Goal: Information Seeking & Learning: Learn about a topic

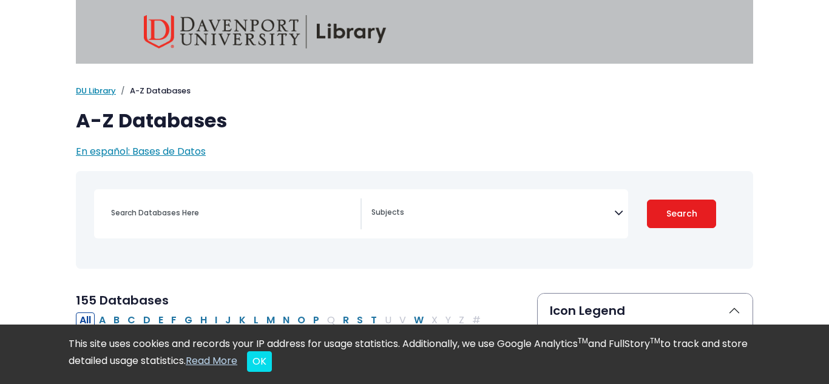
select select "Database Subject Filter"
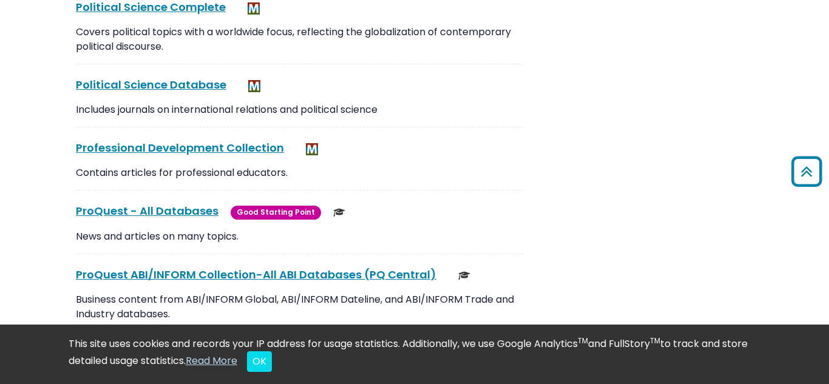
scroll to position [8802, 0]
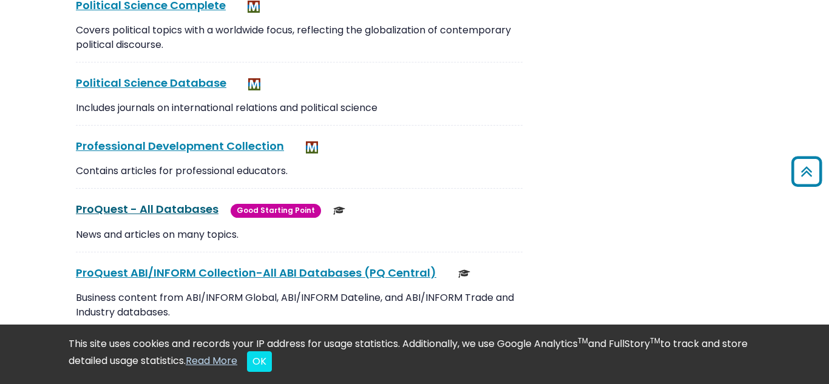
click at [157, 202] on link "ProQuest - All Databases This link opens in a new window" at bounding box center [147, 209] width 143 height 15
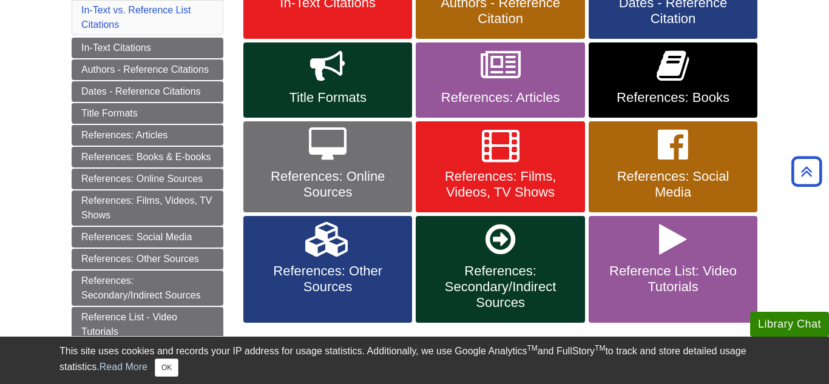
scroll to position [295, 0]
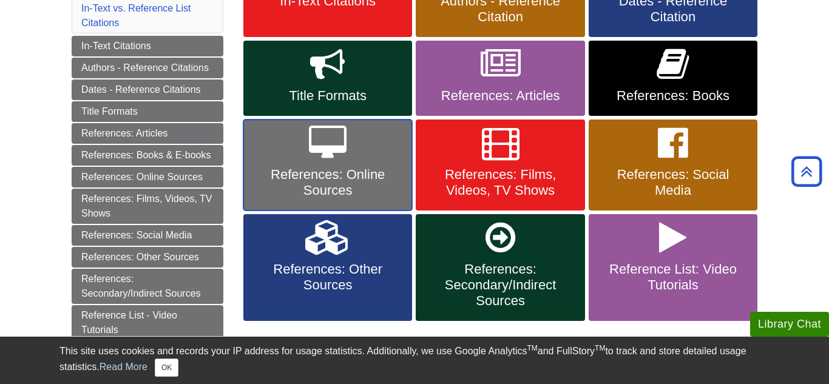
click at [356, 148] on link "References: Online Sources" at bounding box center [327, 165] width 169 height 91
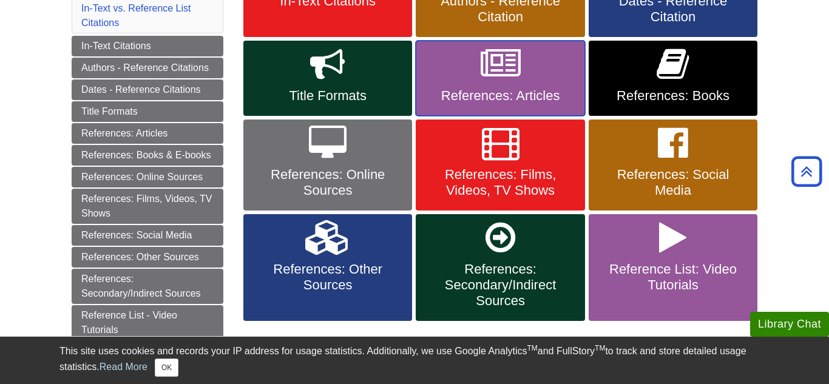
click at [461, 83] on link "References: Articles" at bounding box center [500, 78] width 169 height 75
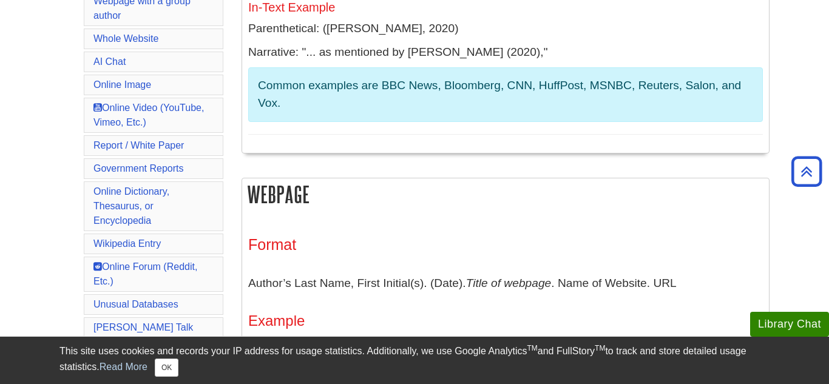
scroll to position [482, 0]
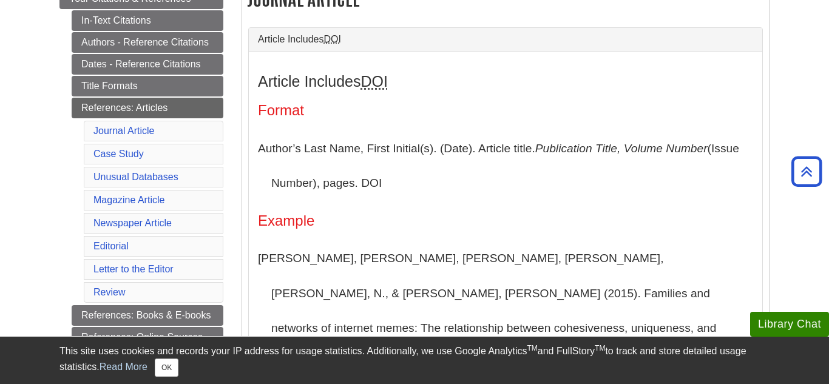
scroll to position [257, 0]
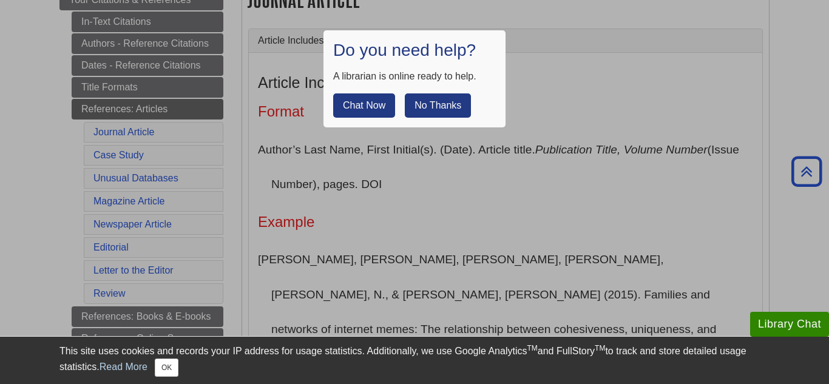
click at [447, 109] on button "No Thanks" at bounding box center [438, 105] width 66 height 24
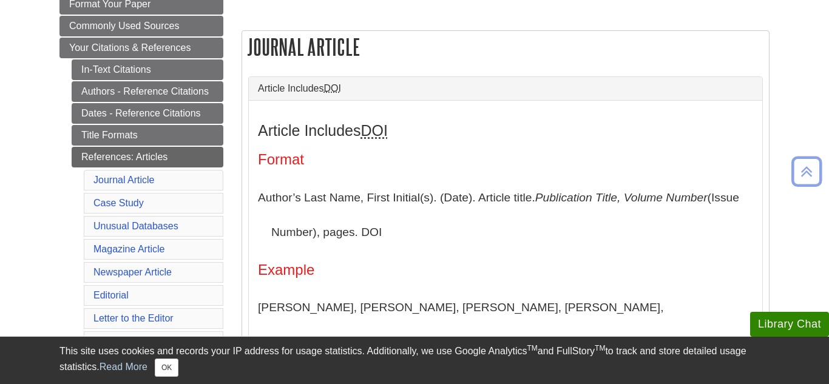
scroll to position [243, 0]
